Goal: Task Accomplishment & Management: Use online tool/utility

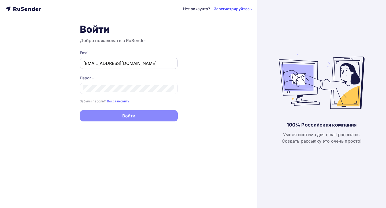
click at [115, 65] on input "[EMAIL_ADDRESS][DOMAIN_NAME]" at bounding box center [128, 63] width 91 height 6
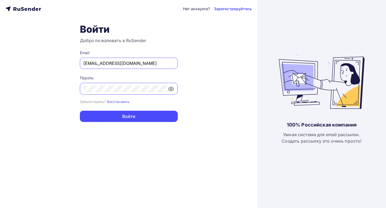
click at [115, 65] on input "[EMAIL_ADDRESS][DOMAIN_NAME]" at bounding box center [128, 63] width 91 height 6
paste input "vm@mediadiamond"
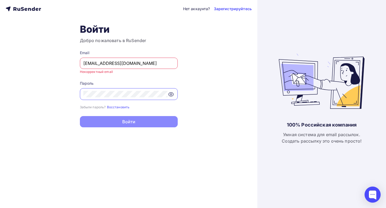
click at [83, 62] on div "[EMAIL_ADDRESS][DOMAIN_NAME]" at bounding box center [129, 63] width 98 height 11
drag, startPoint x: 85, startPoint y: 63, endPoint x: 75, endPoint y: 62, distance: 9.7
click at [76, 62] on div "Нет аккаунта? Зарегистрируйтесь Войти Добро пожаловать в RuSender Email [EMAIL_…" at bounding box center [128, 104] width 257 height 208
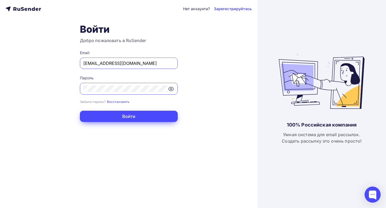
type input "[EMAIL_ADDRESS][DOMAIN_NAME]"
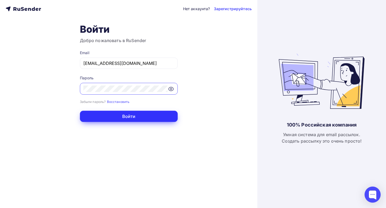
click at [109, 115] on button "Войти" at bounding box center [129, 116] width 98 height 11
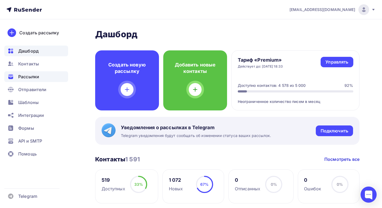
click at [39, 76] on span "Рассылки" at bounding box center [28, 76] width 21 height 6
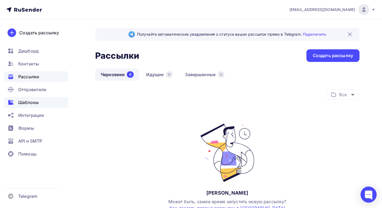
click at [34, 101] on span "Шаблоны" at bounding box center [28, 102] width 20 height 6
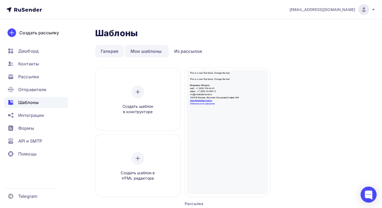
click at [104, 50] on link "Галерея" at bounding box center [109, 51] width 29 height 12
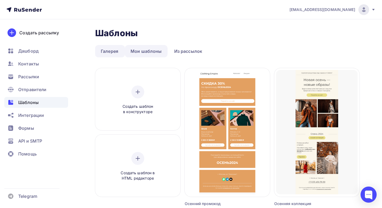
click at [142, 49] on link "Мои шаблоны" at bounding box center [146, 51] width 43 height 12
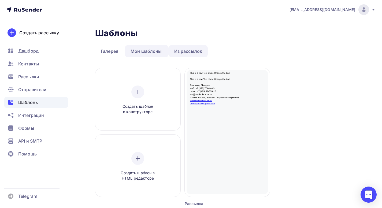
click at [180, 49] on link "Из рассылок" at bounding box center [188, 51] width 39 height 12
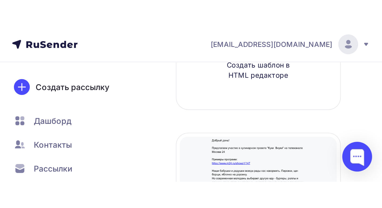
scroll to position [152, 0]
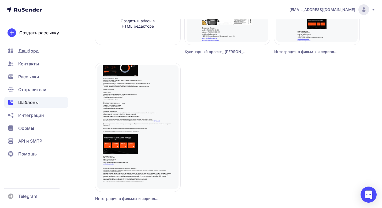
click at [374, 7] on div "[EMAIL_ADDRESS][DOMAIN_NAME]" at bounding box center [332, 9] width 86 height 11
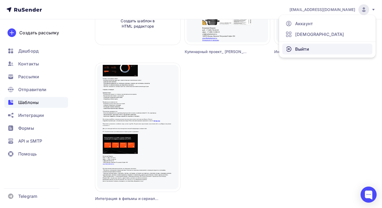
click at [318, 47] on link "Выйти" at bounding box center [327, 49] width 90 height 11
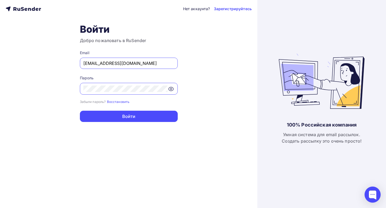
click at [106, 61] on input "[EMAIL_ADDRESS][DOMAIN_NAME]" at bounding box center [128, 63] width 91 height 6
type input "[EMAIL_ADDRESS][DOMAIN_NAME]"
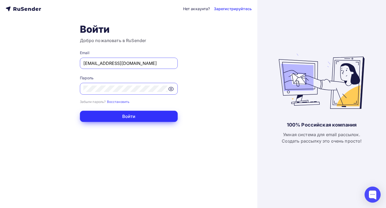
click at [116, 122] on button "Войти" at bounding box center [129, 116] width 98 height 11
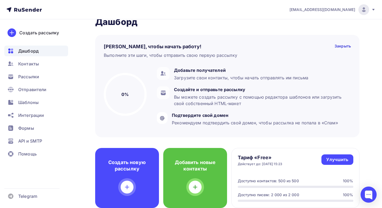
scroll to position [54, 0]
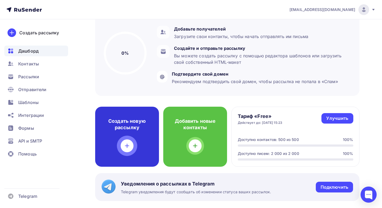
click at [127, 155] on div "Создать новую рассылку" at bounding box center [127, 137] width 64 height 60
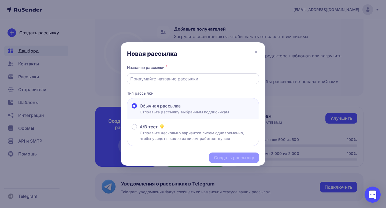
click at [185, 76] on input "text" at bounding box center [193, 79] width 126 height 6
drag, startPoint x: 254, startPoint y: 54, endPoint x: 248, endPoint y: 54, distance: 5.9
click at [254, 54] on icon at bounding box center [255, 52] width 6 height 6
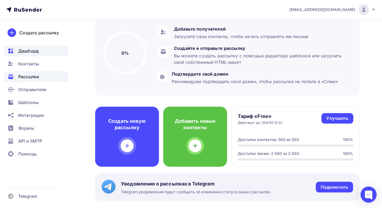
click at [31, 80] on div "Рассылки" at bounding box center [36, 76] width 64 height 11
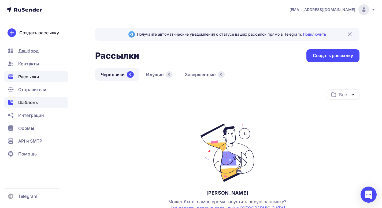
click at [33, 103] on span "Шаблоны" at bounding box center [28, 102] width 20 height 6
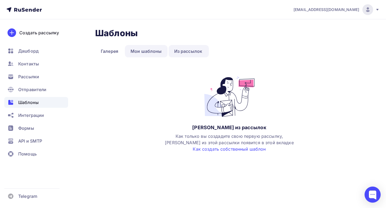
click at [135, 55] on link "Мои шаблоны" at bounding box center [146, 51] width 43 height 12
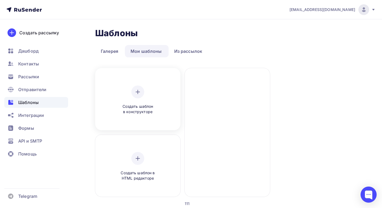
click at [126, 94] on div "Создать шаблон в конструкторе" at bounding box center [137, 99] width 51 height 29
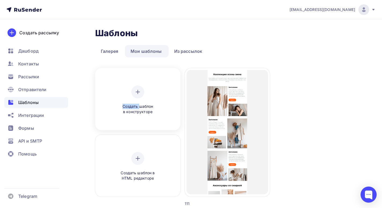
click at [126, 94] on div "Создать шаблон в конструкторе" at bounding box center [137, 99] width 51 height 29
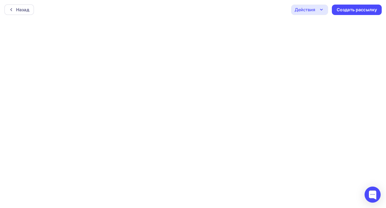
click at [163, 71] on div at bounding box center [193, 113] width 386 height 189
